Goal: Find specific page/section: Find specific page/section

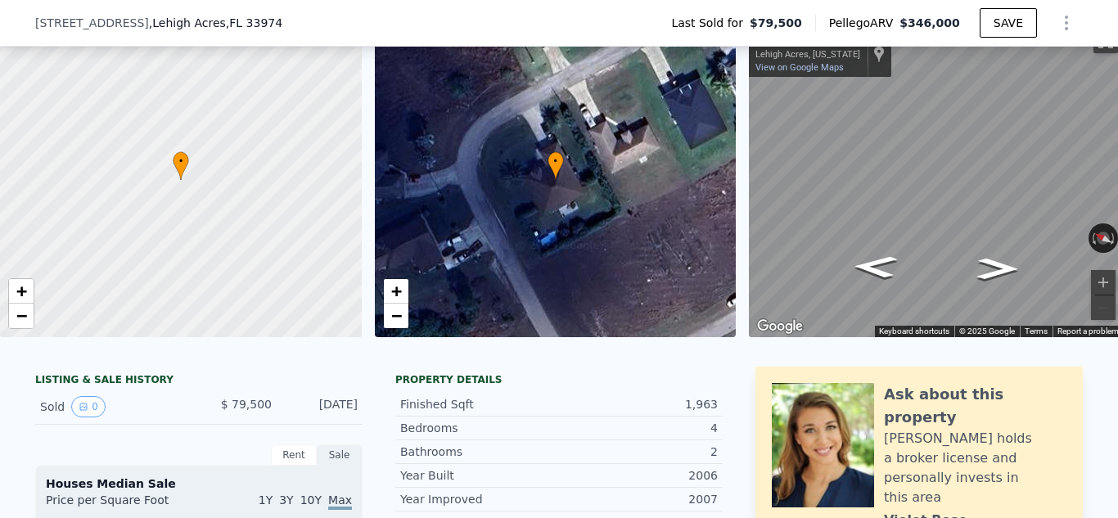
scroll to position [90, 0]
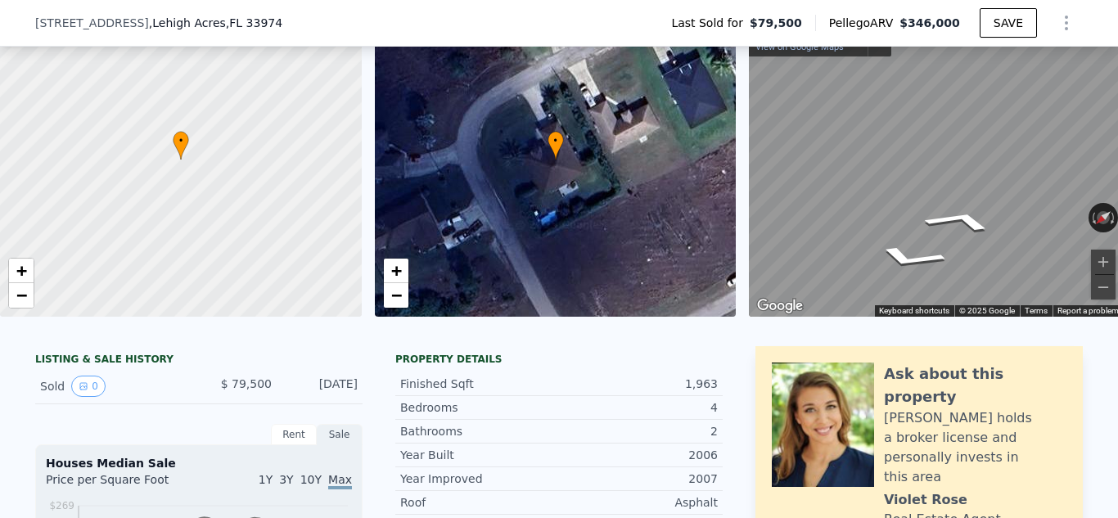
click at [741, 141] on div "• + − • + − ← Move left → Move right ↑ Move up ↓ Move down + Zoom in - Zoom out…" at bounding box center [559, 159] width 1118 height 314
click at [903, 194] on icon "Go Southeast, Patio Cir" at bounding box center [910, 201] width 120 height 38
click at [903, 194] on icon "Go Southeast, Patio Cir" at bounding box center [908, 201] width 121 height 39
click at [932, 218] on icon "Go Southeast, Patio Cir" at bounding box center [929, 215] width 106 height 29
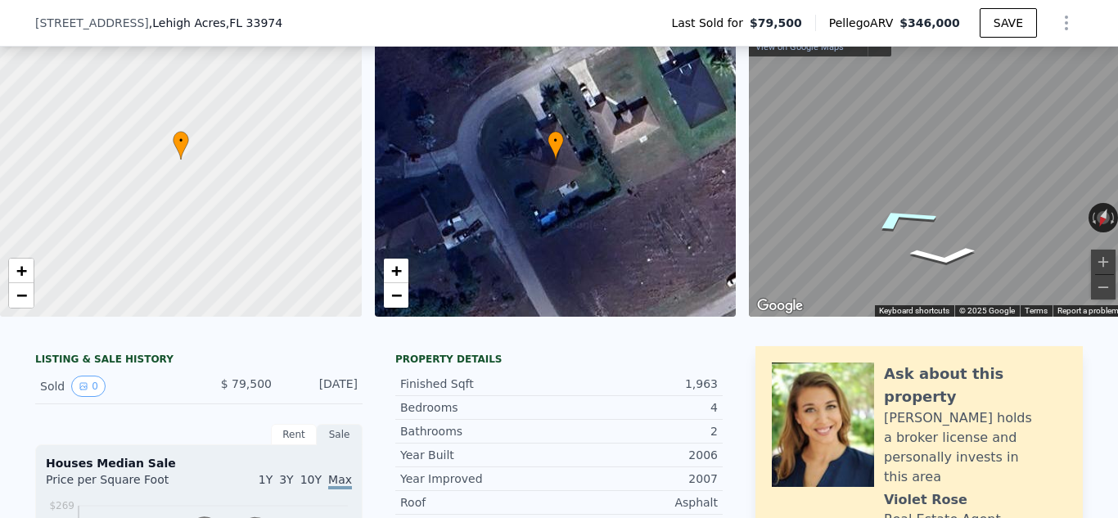
click at [907, 219] on icon "Go Southeast, Patio Cir" at bounding box center [902, 219] width 123 height 38
click at [912, 221] on icon "Go East, Patio Cir" at bounding box center [917, 216] width 115 height 33
click at [921, 206] on icon "Go Northeast, Patio Cir" at bounding box center [931, 198] width 103 height 29
click at [921, 202] on icon "Go Northeast, Patio Cir" at bounding box center [929, 198] width 106 height 30
click at [985, 193] on icon "Go Northeast, Patio Cir" at bounding box center [986, 196] width 117 height 46
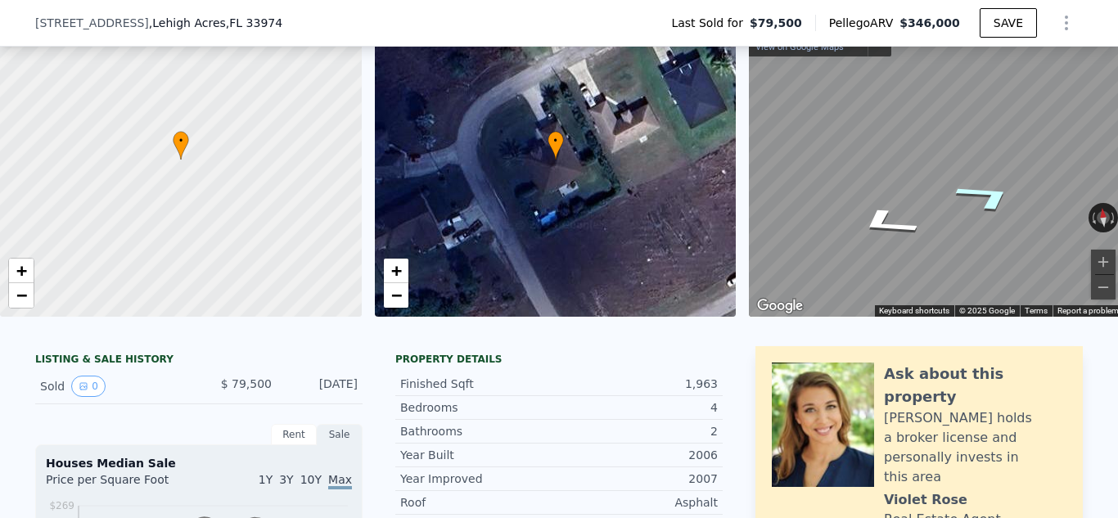
click at [984, 194] on icon "Go Northeast, Patio Cir" at bounding box center [986, 196] width 116 height 46
click at [984, 194] on icon "Go Northeast, Patio Cir" at bounding box center [988, 196] width 116 height 46
click at [948, 165] on icon "Go Northeast, Patio Cir" at bounding box center [946, 169] width 108 height 35
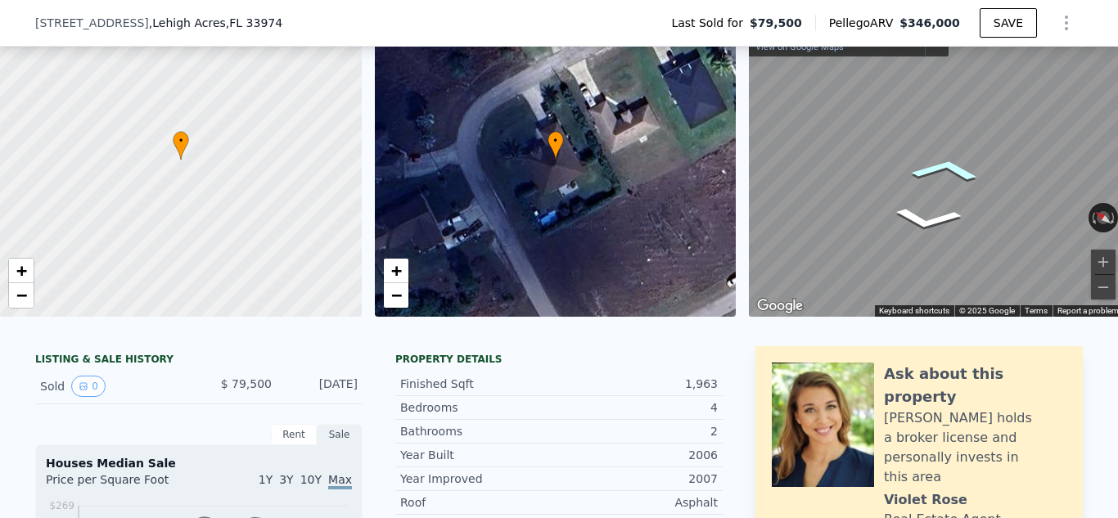
click at [948, 165] on icon "Go Northeast, Patio Cir" at bounding box center [946, 169] width 108 height 35
